Goal: Task Accomplishment & Management: Complete application form

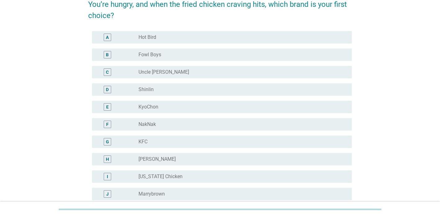
scroll to position [36, 0]
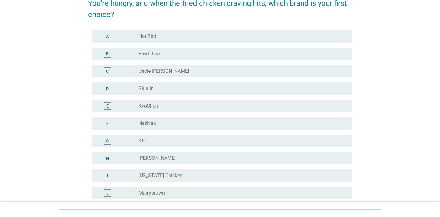
click at [243, 144] on div "radio_button_unchecked KFC" at bounding box center [243, 140] width 208 height 7
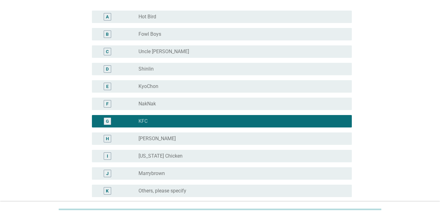
scroll to position [123, 0]
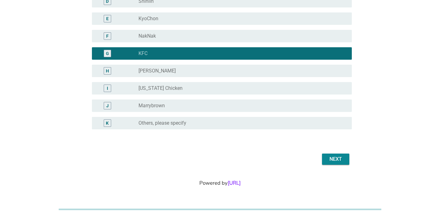
click at [345, 156] on button "Next" at bounding box center [335, 158] width 27 height 11
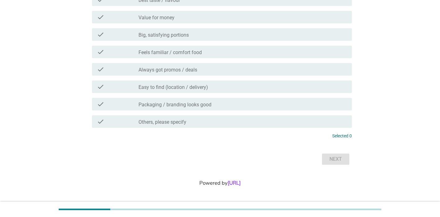
scroll to position [0, 0]
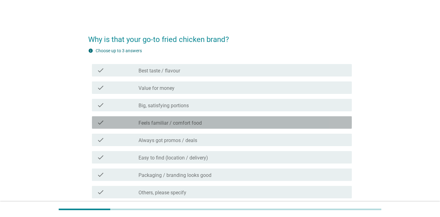
click at [342, 127] on div "check check_box_outline_blank Feels familiar / comfort food" at bounding box center [222, 122] width 260 height 12
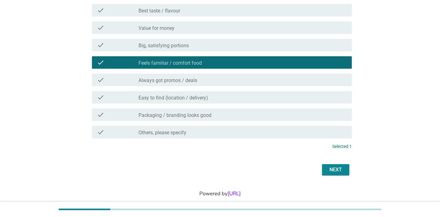
scroll to position [71, 0]
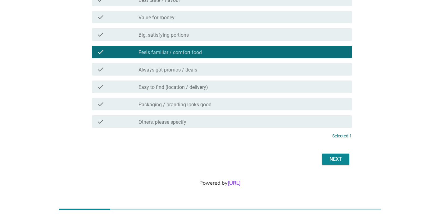
click at [336, 159] on div "Next" at bounding box center [335, 158] width 17 height 7
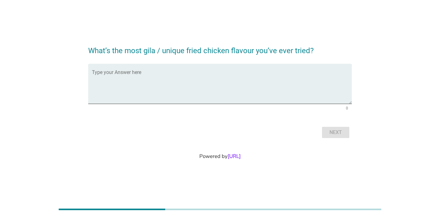
scroll to position [0, 0]
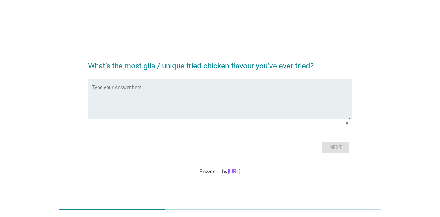
click at [336, 106] on textarea "Type your Answer here" at bounding box center [222, 102] width 260 height 33
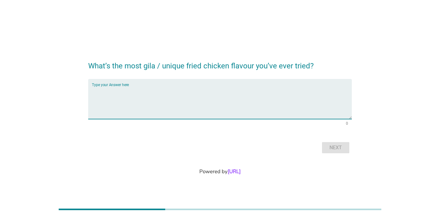
type textarea "a"
type textarea "Super spicy fried chicken from McD"
click at [343, 150] on div "Next" at bounding box center [335, 147] width 17 height 7
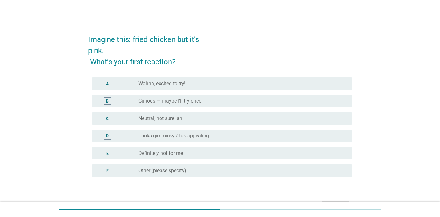
click at [344, 139] on div "radio_button_unchecked Looks gimmicky / tak appealing" at bounding box center [243, 135] width 208 height 7
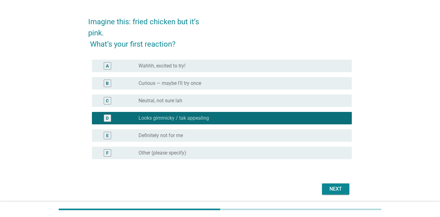
scroll to position [48, 0]
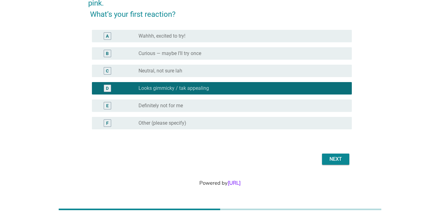
click at [334, 162] on div "Next" at bounding box center [335, 158] width 17 height 7
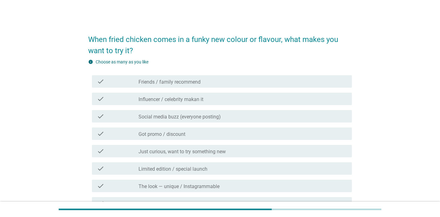
click at [345, 117] on div "check_box_outline_blank Social media buzz (everyone posting)" at bounding box center [243, 115] width 208 height 7
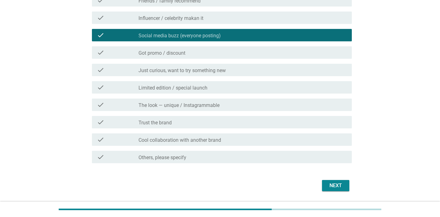
scroll to position [90, 0]
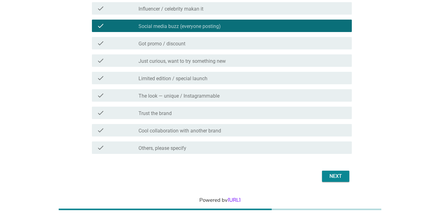
click at [332, 175] on div "Next" at bounding box center [335, 175] width 17 height 7
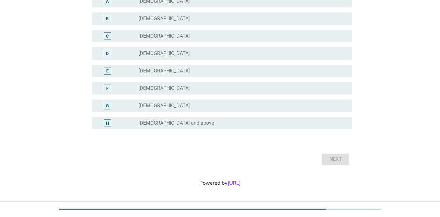
scroll to position [0, 0]
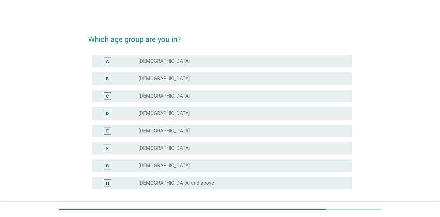
click at [324, 116] on div "radio_button_unchecked [DEMOGRAPHIC_DATA]" at bounding box center [243, 113] width 208 height 7
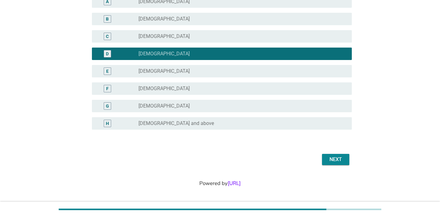
scroll to position [60, 0]
click at [345, 160] on button "Next" at bounding box center [335, 158] width 27 height 11
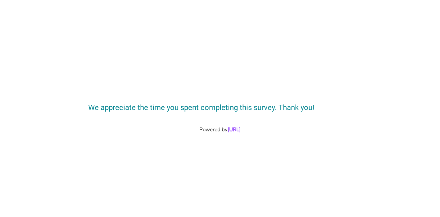
scroll to position [0, 0]
click at [345, 160] on div "We appreciate the time you spent completing this survey. Thank you! Powered by …" at bounding box center [220, 108] width 440 height 217
